Goal: Navigation & Orientation: Find specific page/section

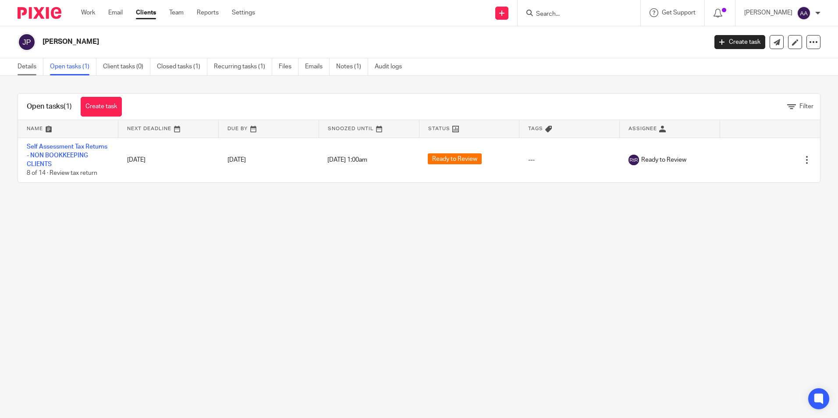
click at [27, 68] on link "Details" at bounding box center [31, 66] width 26 height 17
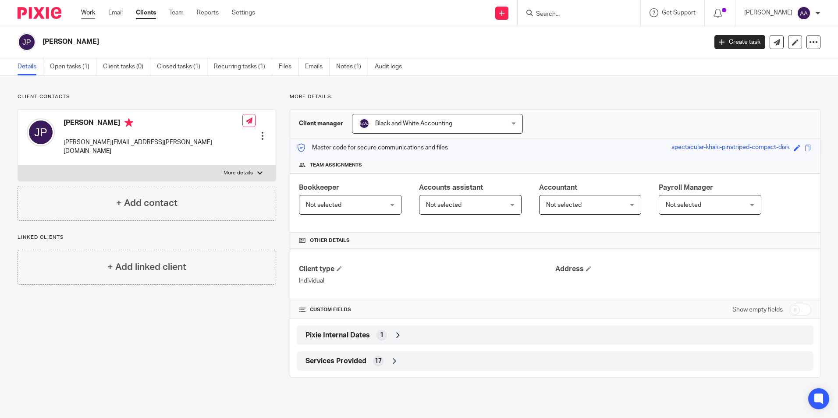
click at [89, 11] on link "Work" at bounding box center [88, 12] width 14 height 9
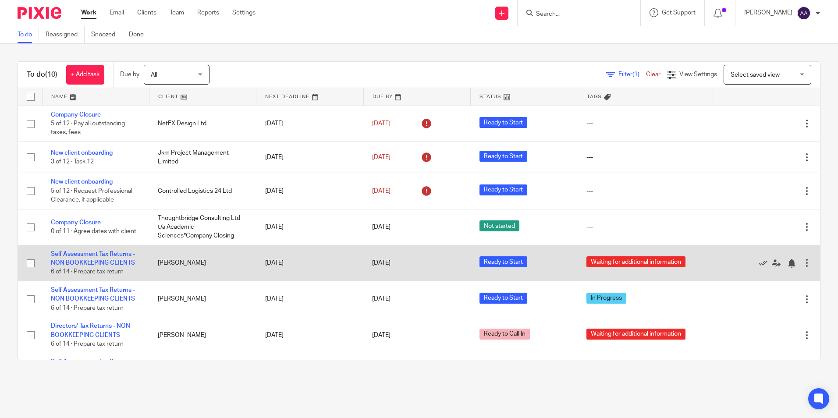
scroll to position [97, 0]
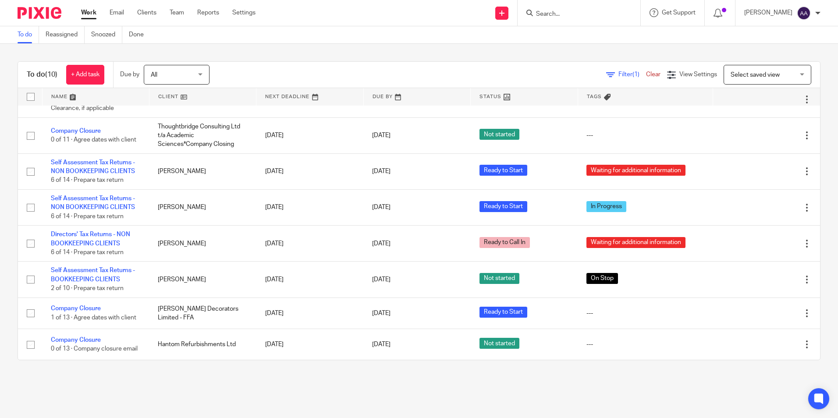
click at [572, 15] on input "Search" at bounding box center [574, 15] width 79 height 8
type input "amos agye"
click at [585, 24] on div "Amos Agye i Amos Agye i < amosaj7@gmail.com >" at bounding box center [615, 38] width 177 height 34
click at [611, 31] on link at bounding box center [615, 38] width 163 height 20
